Goal: Navigation & Orientation: Find specific page/section

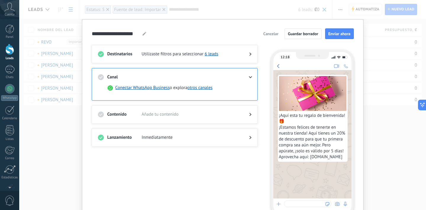
click at [56, 122] on div "**********" at bounding box center [222, 105] width 406 height 210
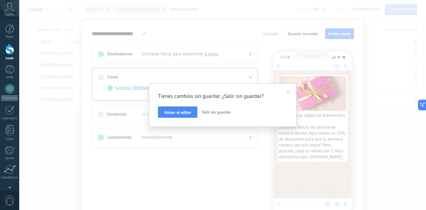
click at [219, 113] on span "Salir sin guardar" at bounding box center [216, 111] width 29 height 5
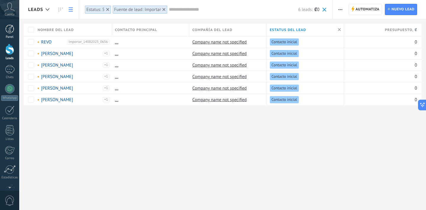
click at [11, 32] on div at bounding box center [9, 29] width 9 height 9
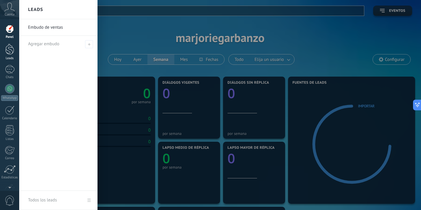
click at [11, 47] on div at bounding box center [9, 49] width 9 height 11
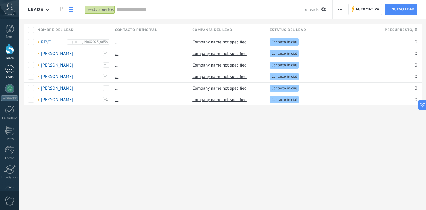
click at [10, 67] on div at bounding box center [9, 69] width 9 height 9
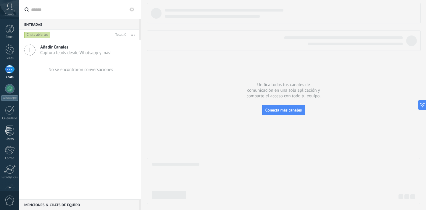
click at [12, 132] on div at bounding box center [9, 130] width 9 height 10
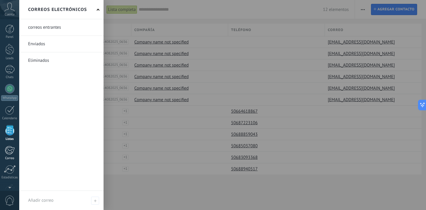
click at [10, 149] on div at bounding box center [10, 150] width 10 height 9
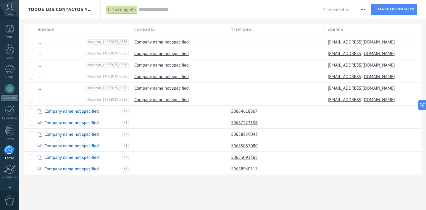
scroll to position [36, 0]
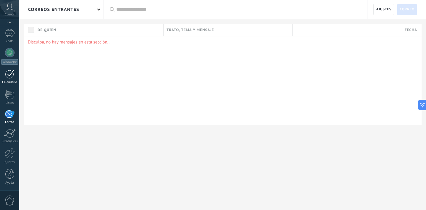
click at [13, 74] on div at bounding box center [9, 73] width 9 height 9
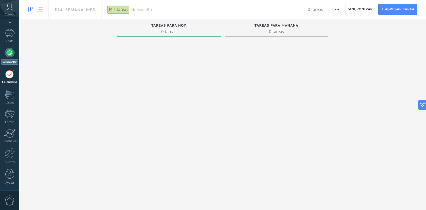
click at [8, 52] on div at bounding box center [9, 52] width 9 height 9
